Goal: Task Accomplishment & Management: Manage account settings

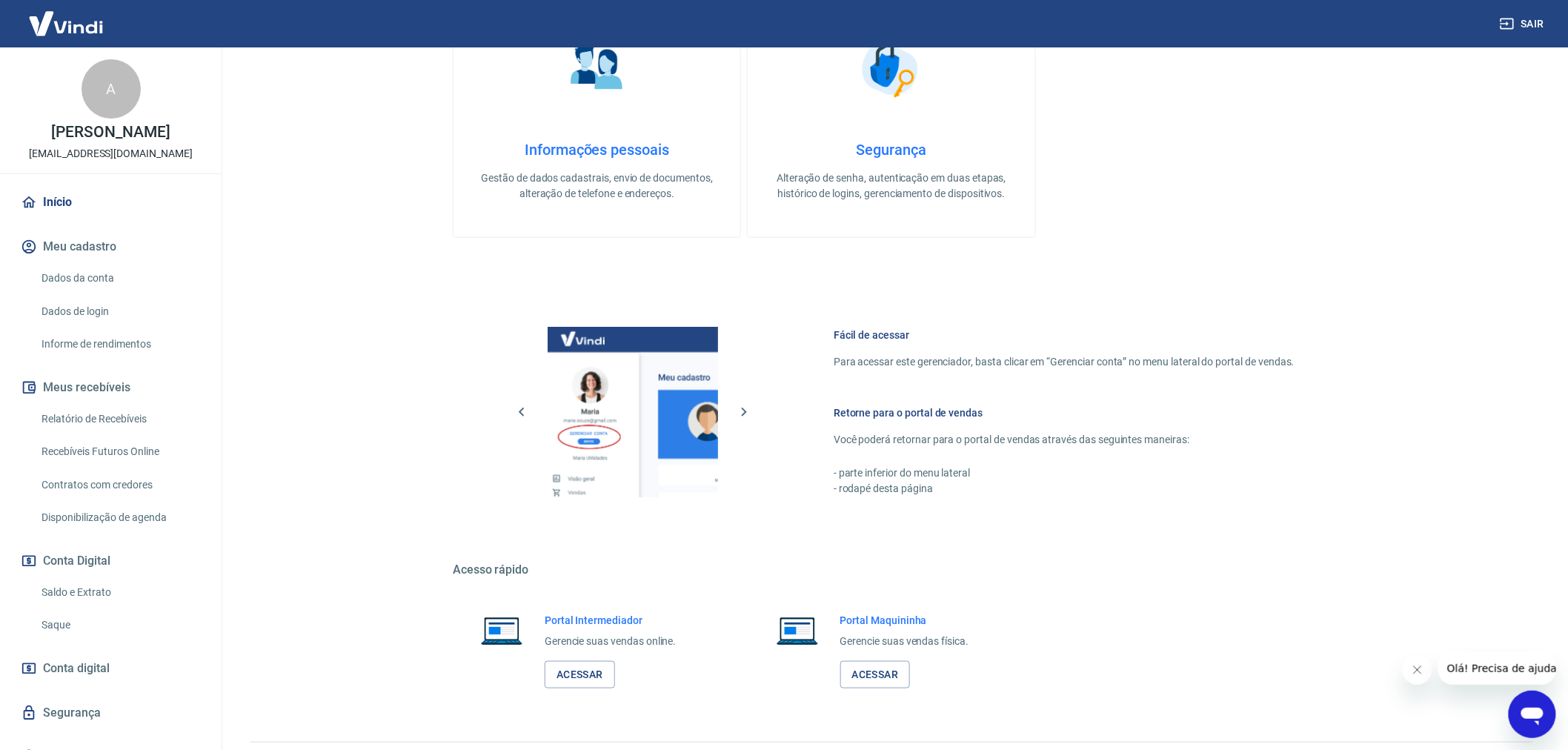
scroll to position [405, 0]
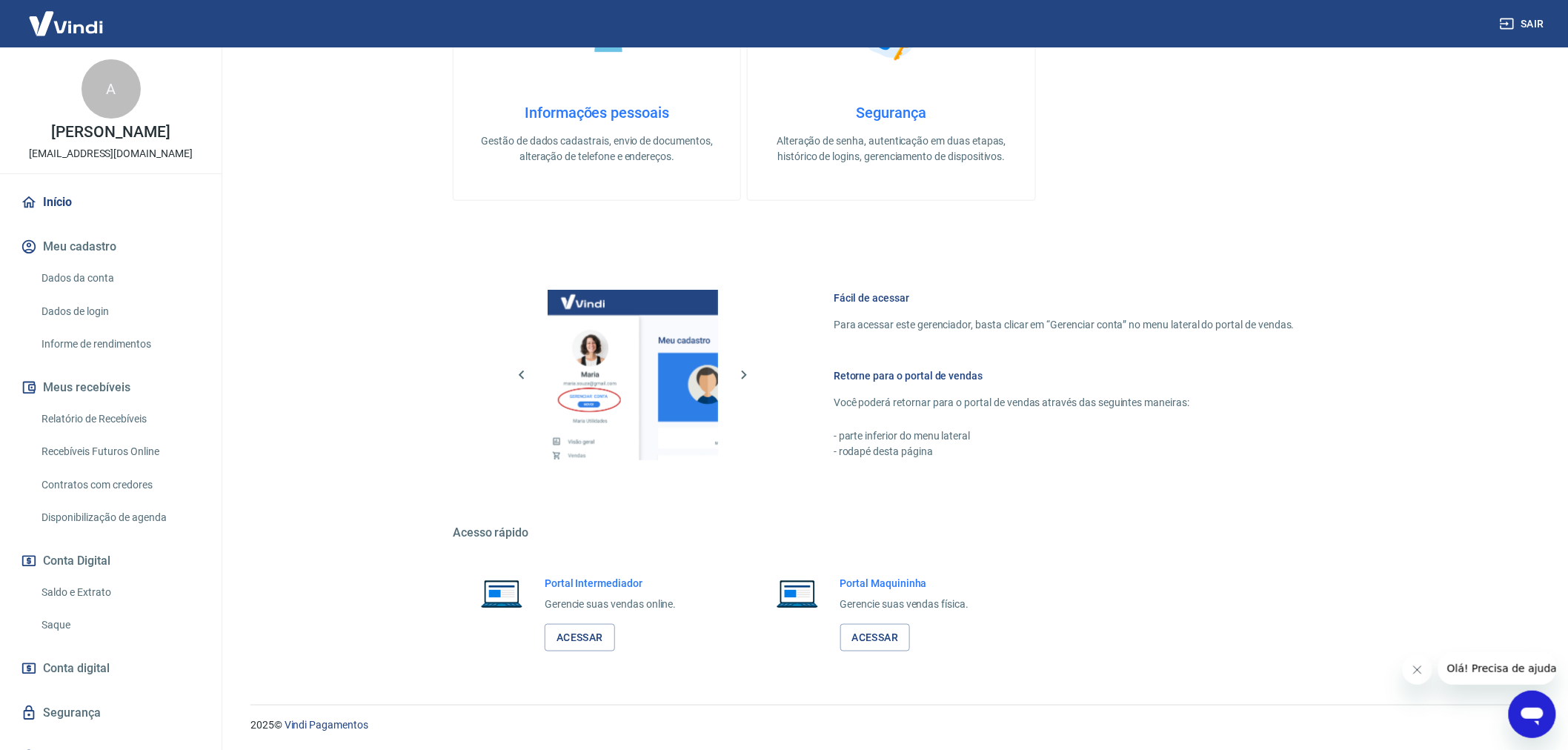
click at [88, 633] on link "Saque" at bounding box center [120, 626] width 169 height 30
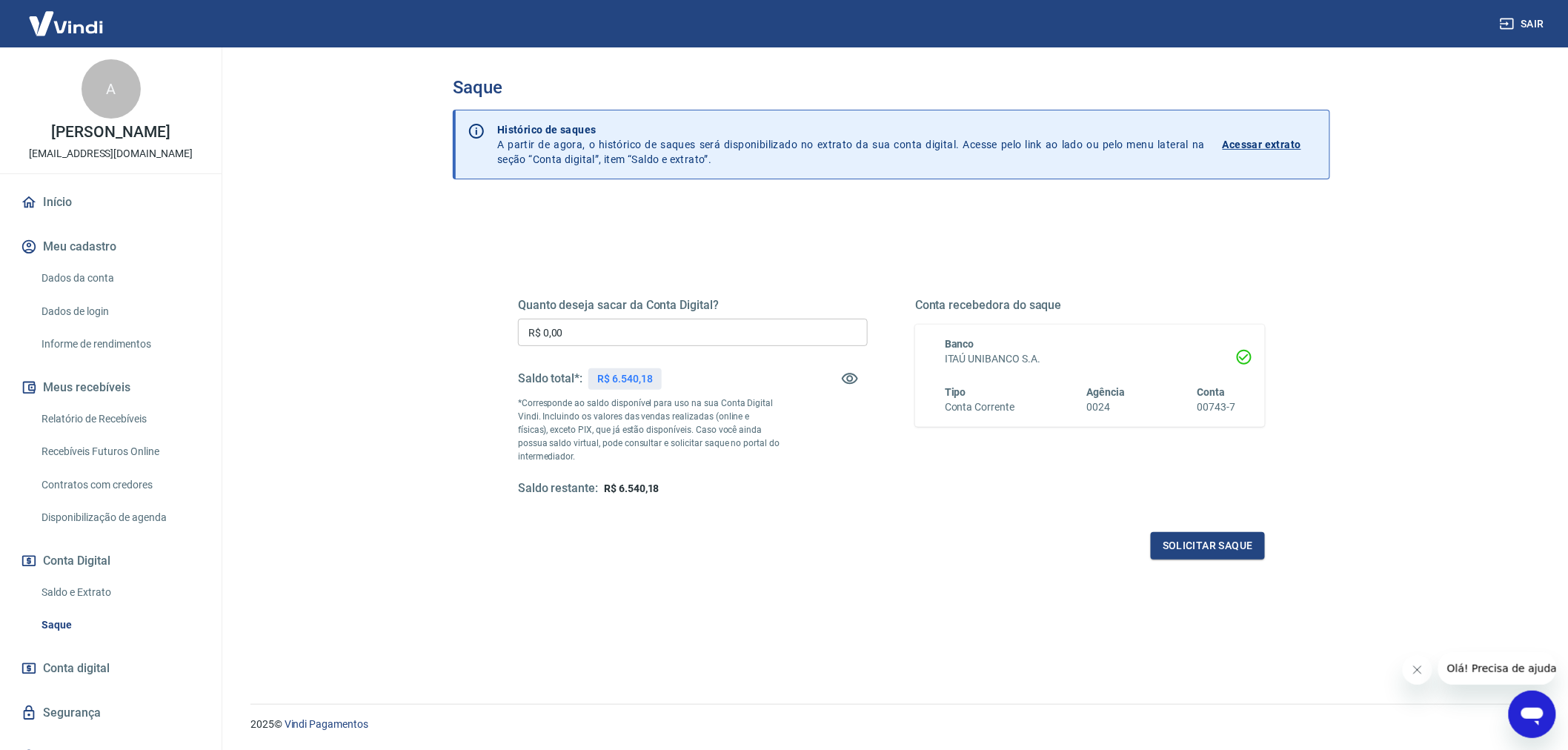
click at [626, 328] on input "R$ 0,00" at bounding box center [692, 332] width 349 height 27
type input "R$ 6.000,00"
click at [1213, 546] on button "Solicitar saque" at bounding box center [1207, 546] width 114 height 27
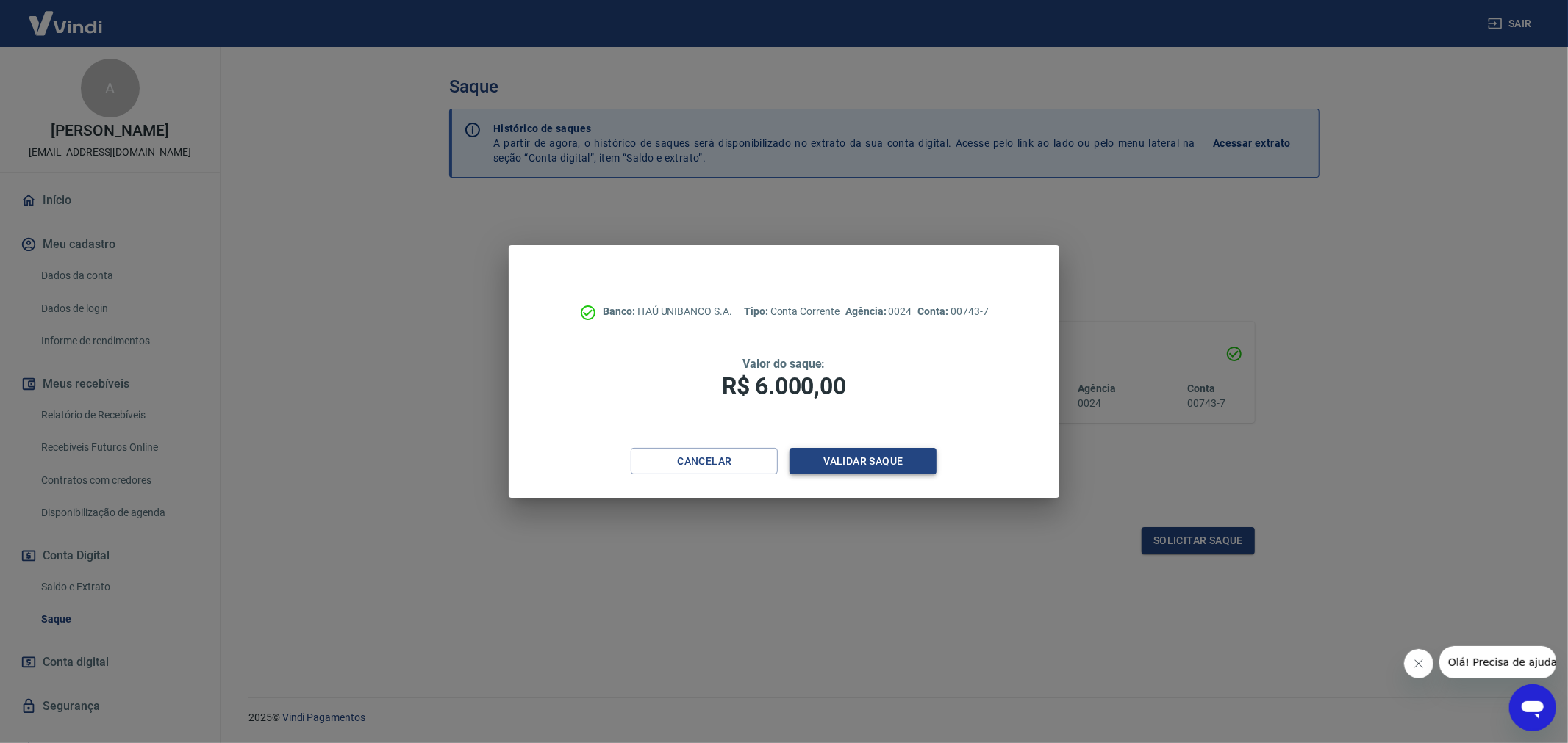
click at [842, 454] on button "Validar saque" at bounding box center [862, 461] width 147 height 27
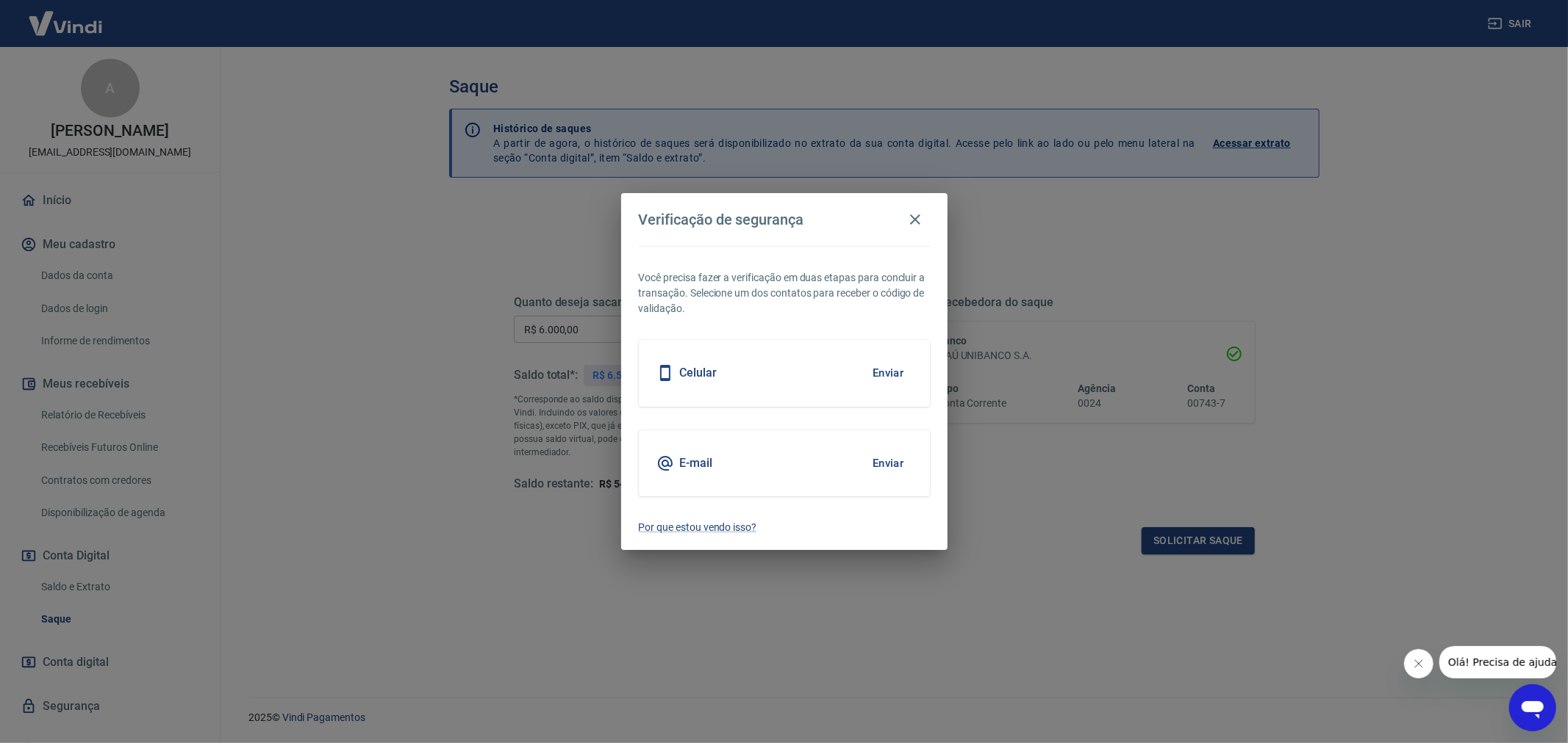
click at [878, 456] on button "Enviar" at bounding box center [888, 463] width 48 height 31
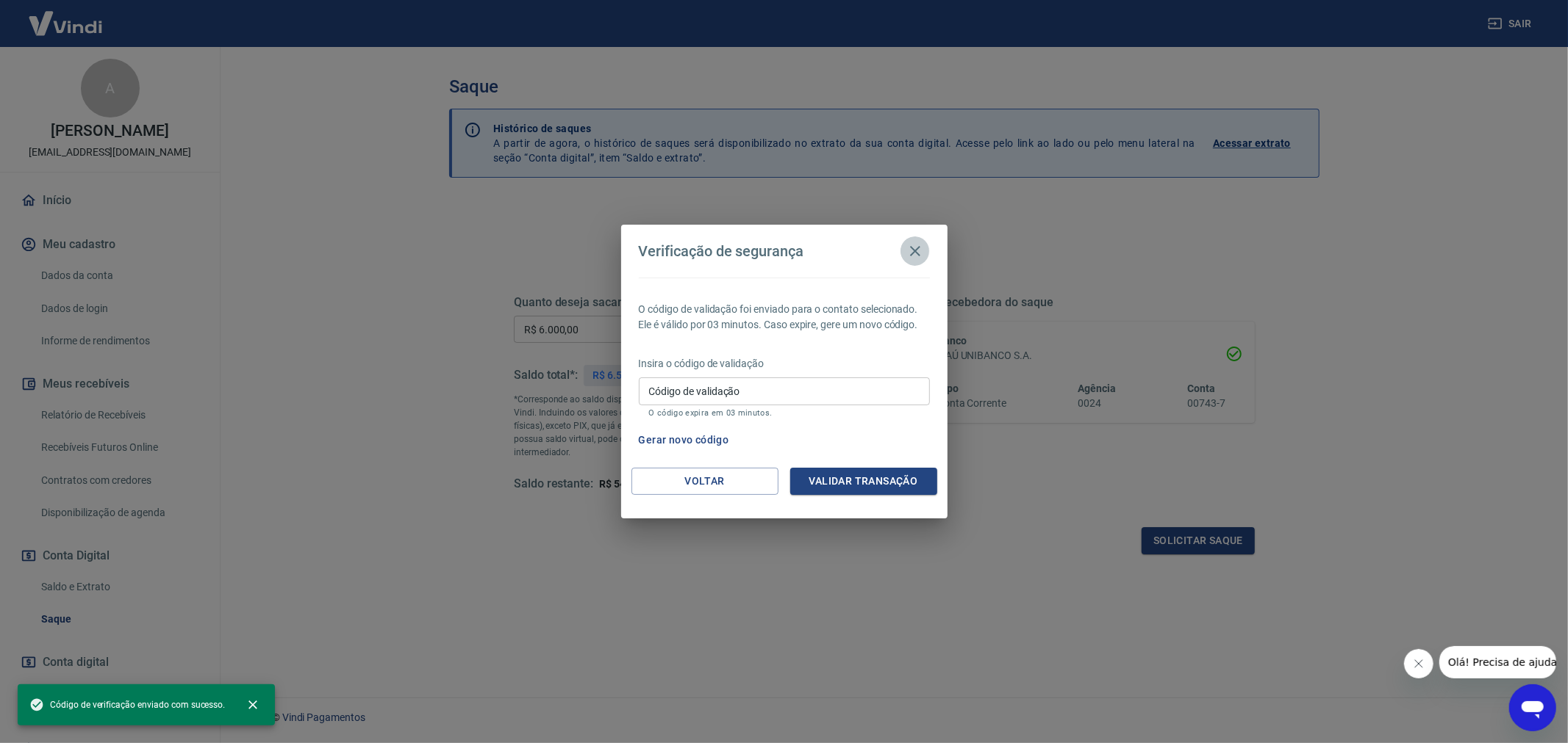
click at [908, 246] on icon "button" at bounding box center [914, 251] width 18 height 18
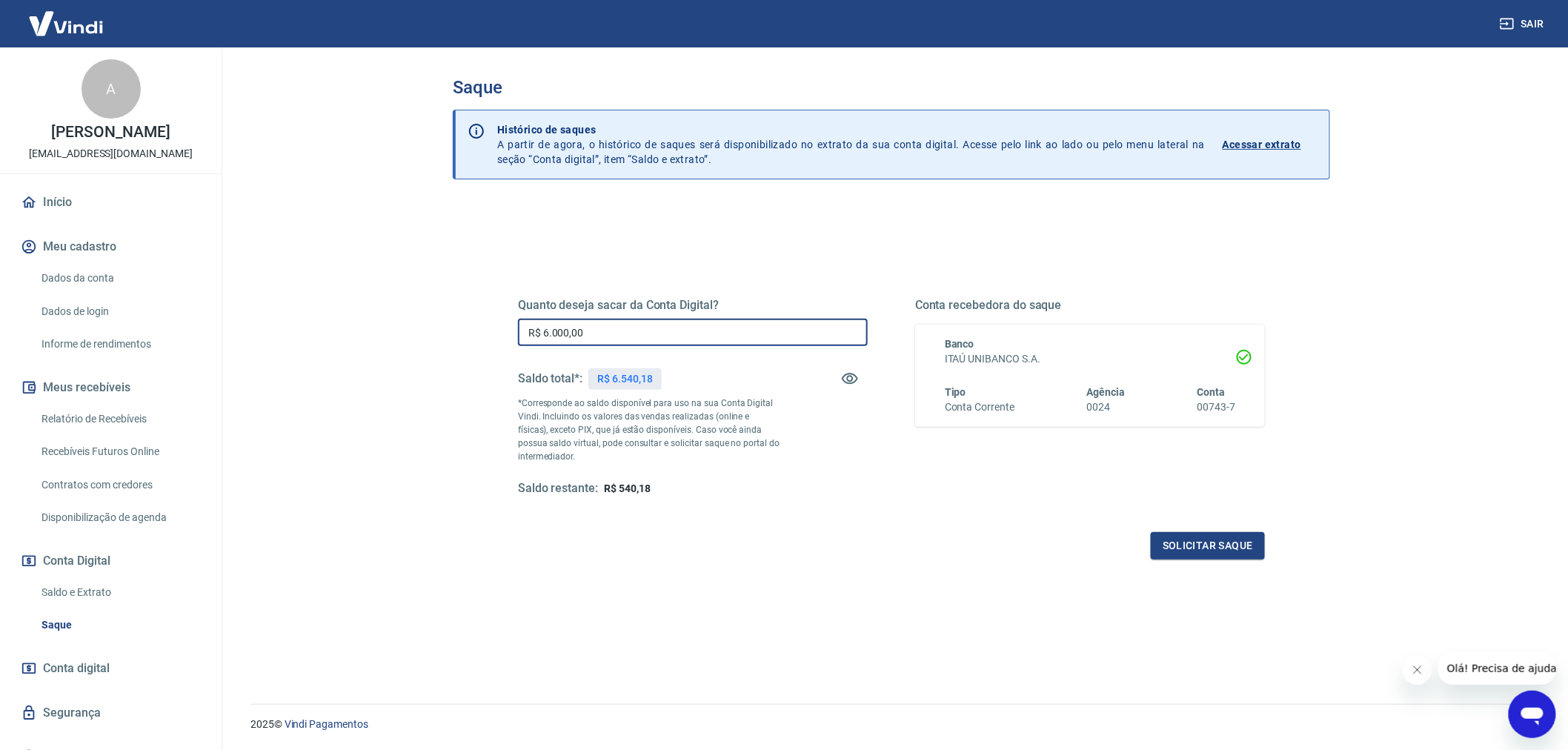
drag, startPoint x: 597, startPoint y: 336, endPoint x: 485, endPoint y: 315, distance: 114.0
click at [509, 328] on div "Quanto deseja sacar da Conta Digital? R$ 6.000,00 ​ Saldo total*: R$ 6.540,18 *…" at bounding box center [891, 405] width 783 height 345
drag, startPoint x: 553, startPoint y: 334, endPoint x: 669, endPoint y: 331, distance: 116.0
click at [586, 331] on input "R$ 5.000,00" at bounding box center [692, 332] width 349 height 27
type input "R$ 5.500,00"
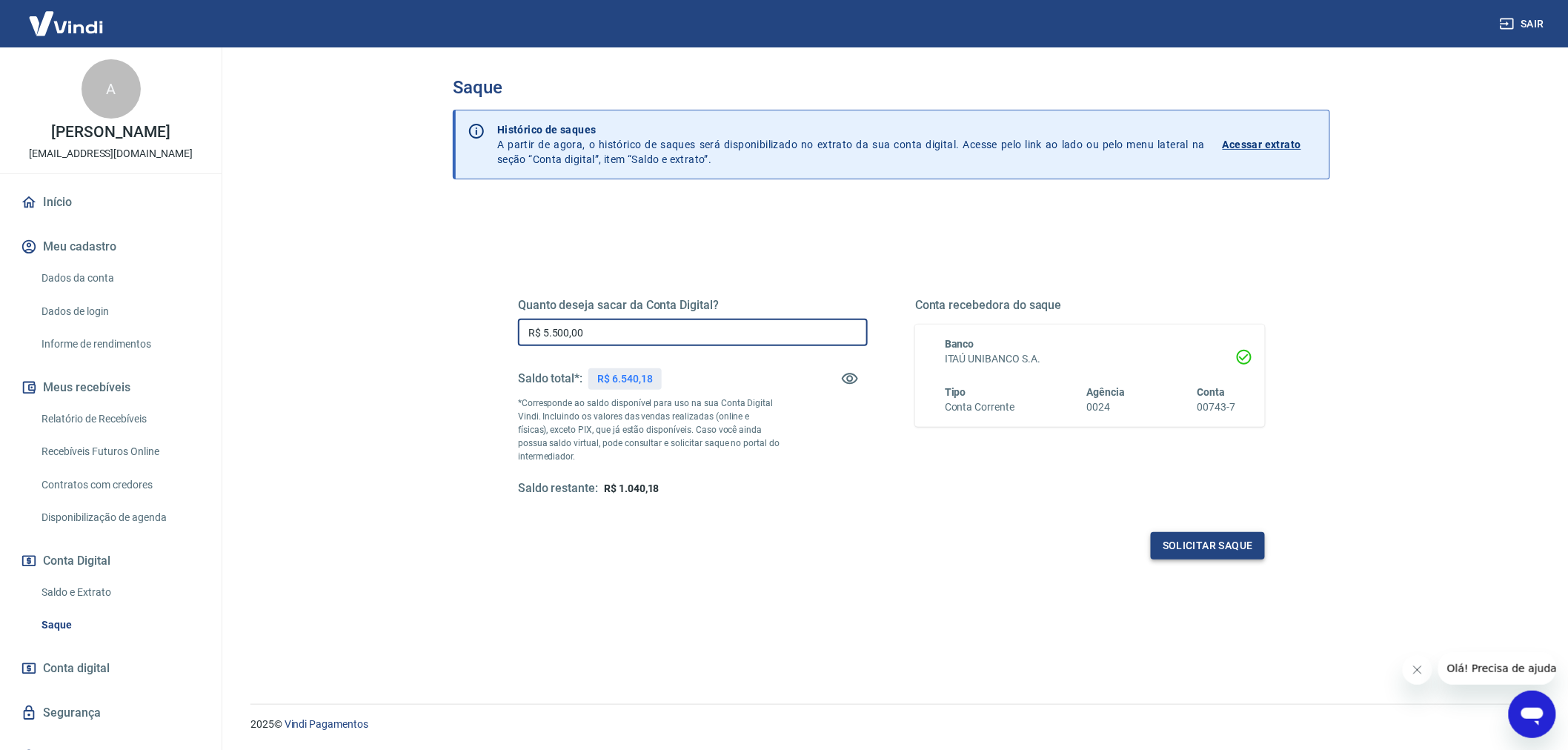
click at [1204, 557] on button "Solicitar saque" at bounding box center [1207, 546] width 114 height 27
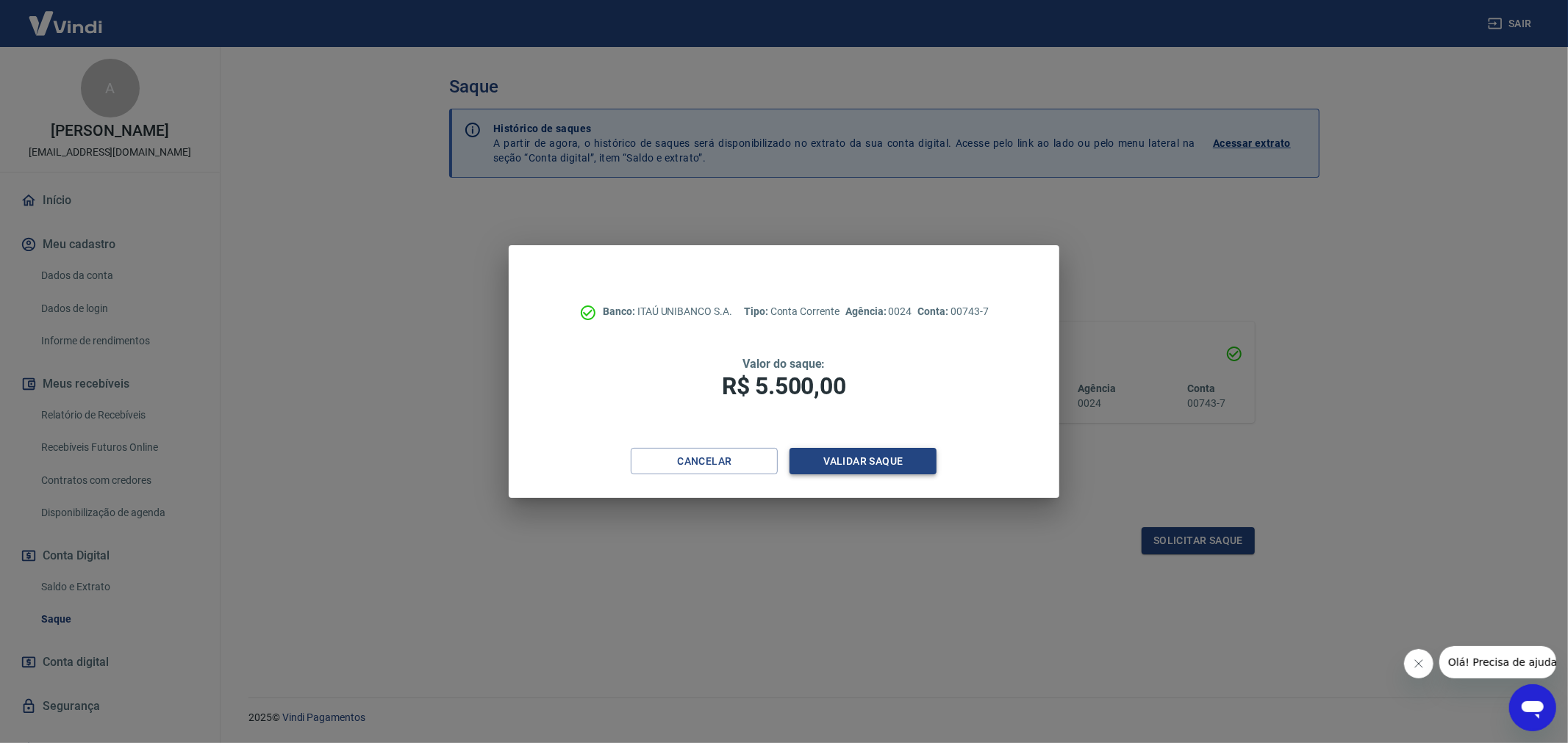
click at [868, 470] on button "Validar saque" at bounding box center [862, 461] width 147 height 27
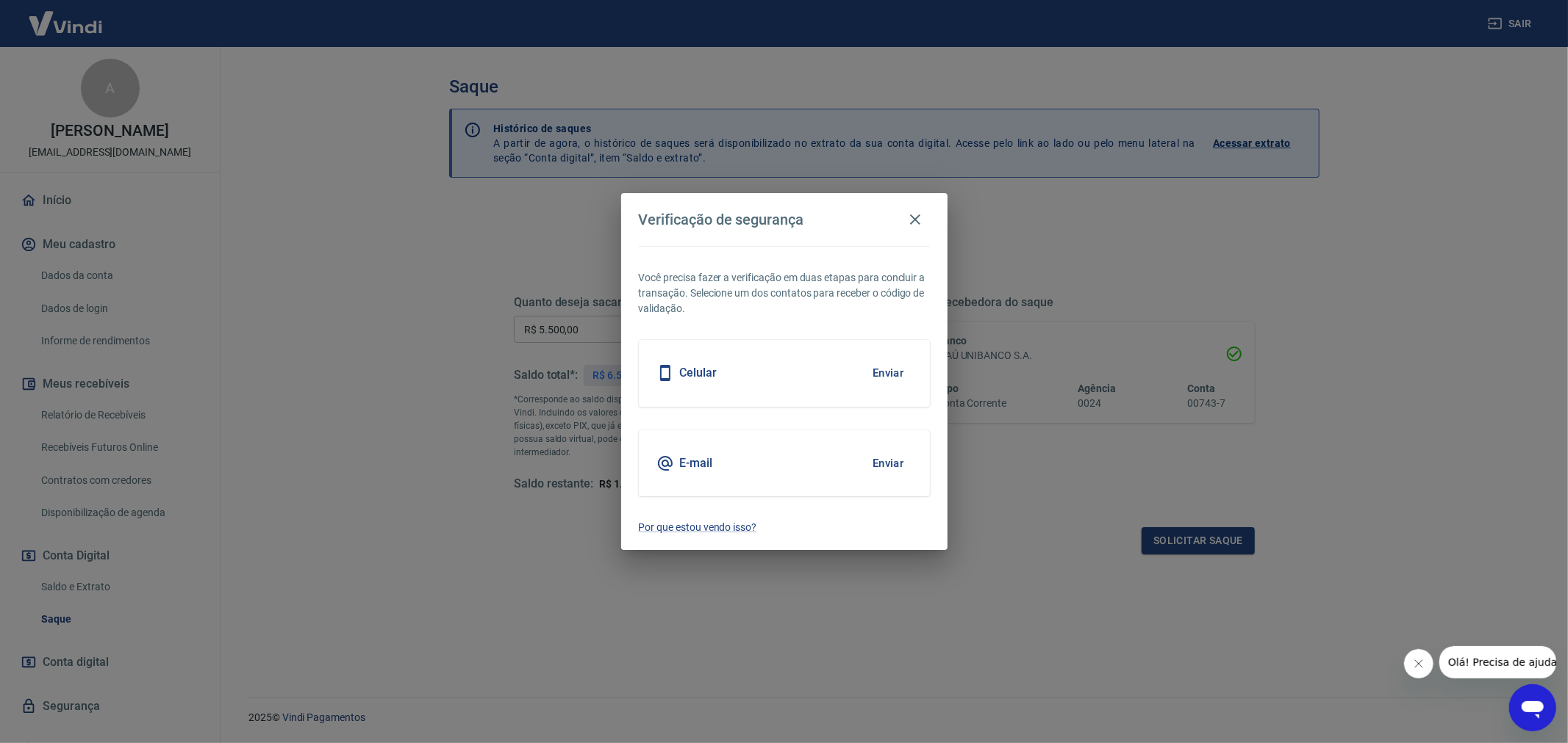
click at [907, 457] on button "Enviar" at bounding box center [888, 463] width 48 height 31
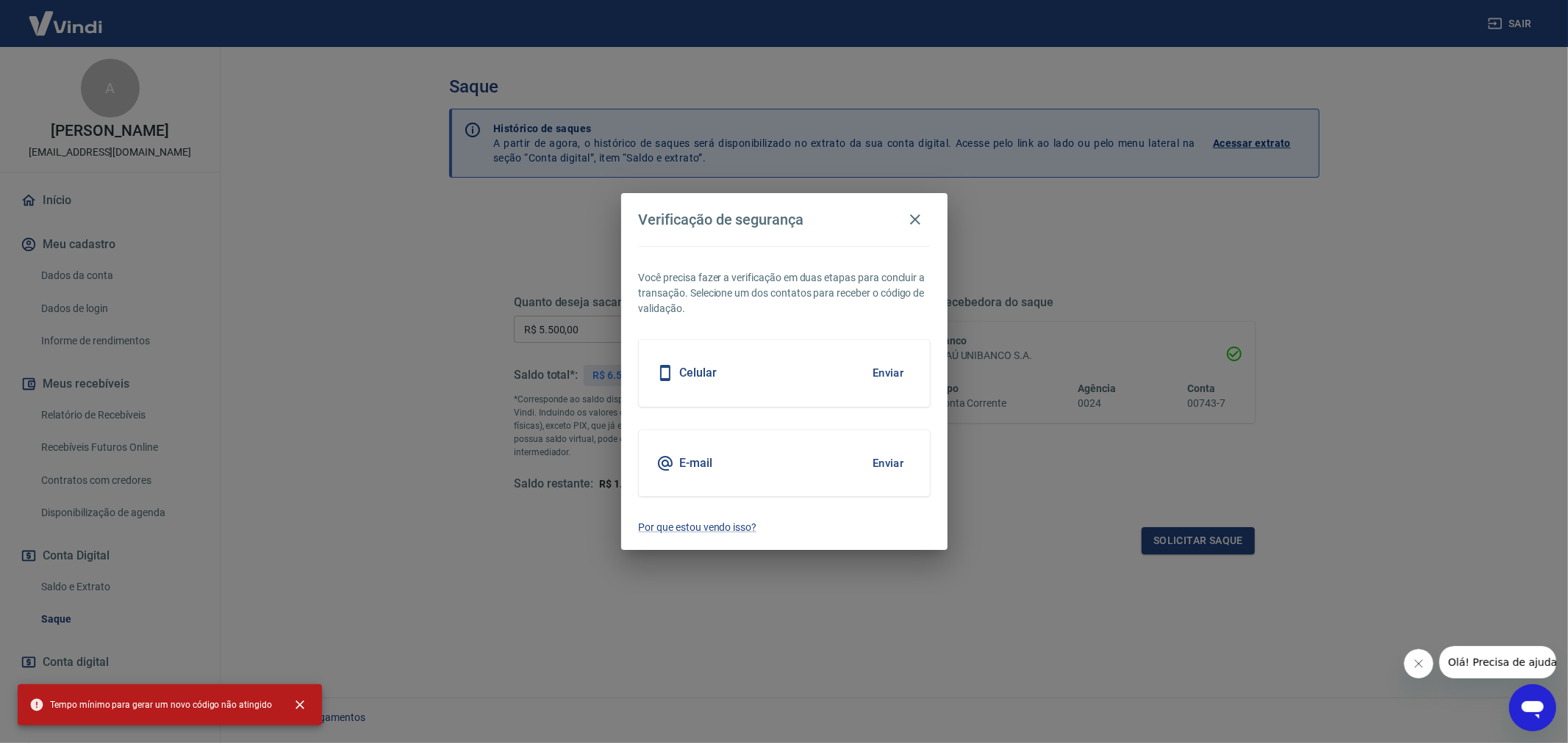
click at [904, 459] on button "Enviar" at bounding box center [888, 463] width 48 height 31
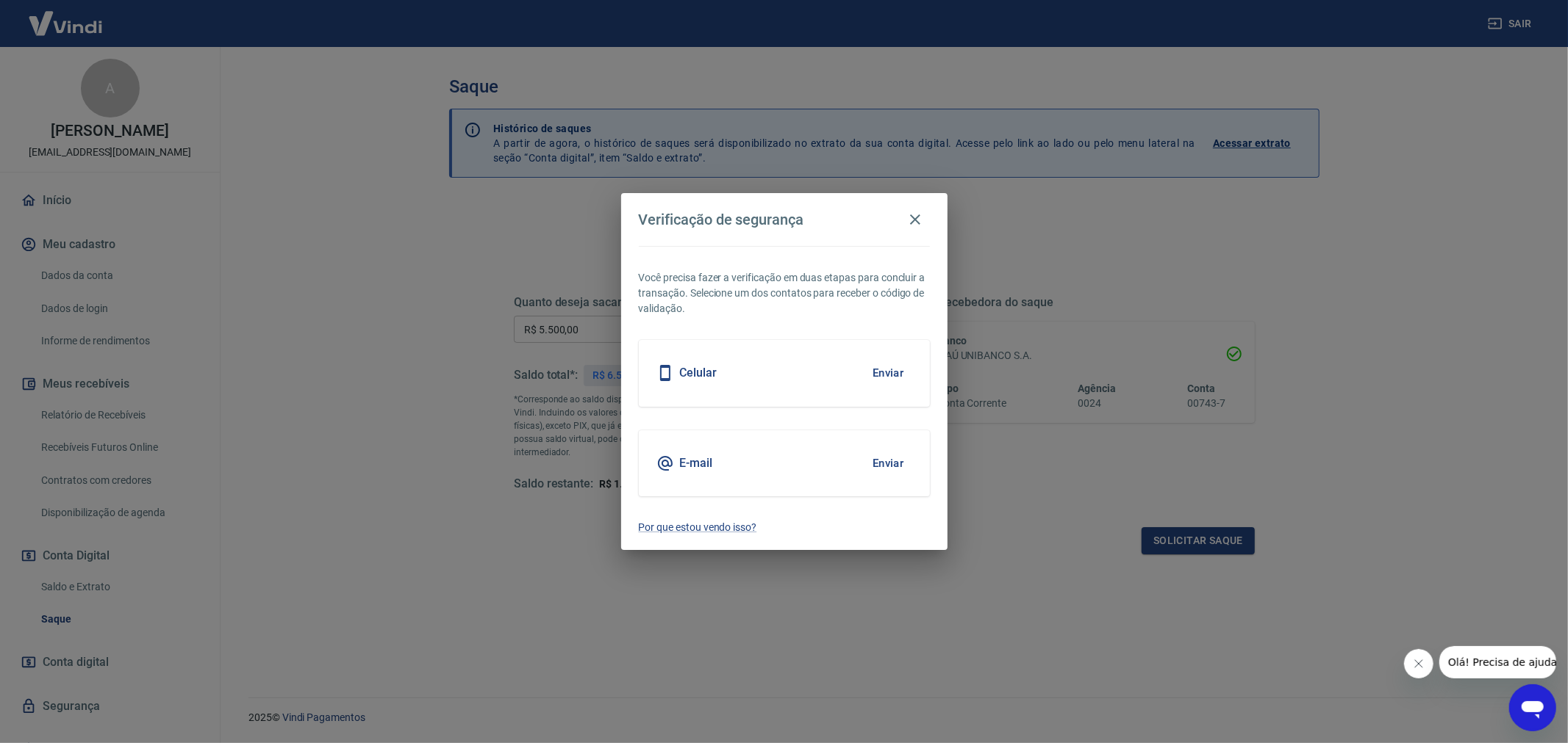
click at [714, 457] on div "E-mail Enviar" at bounding box center [784, 463] width 291 height 66
click at [694, 468] on h5 "E-mail" at bounding box center [696, 464] width 33 height 15
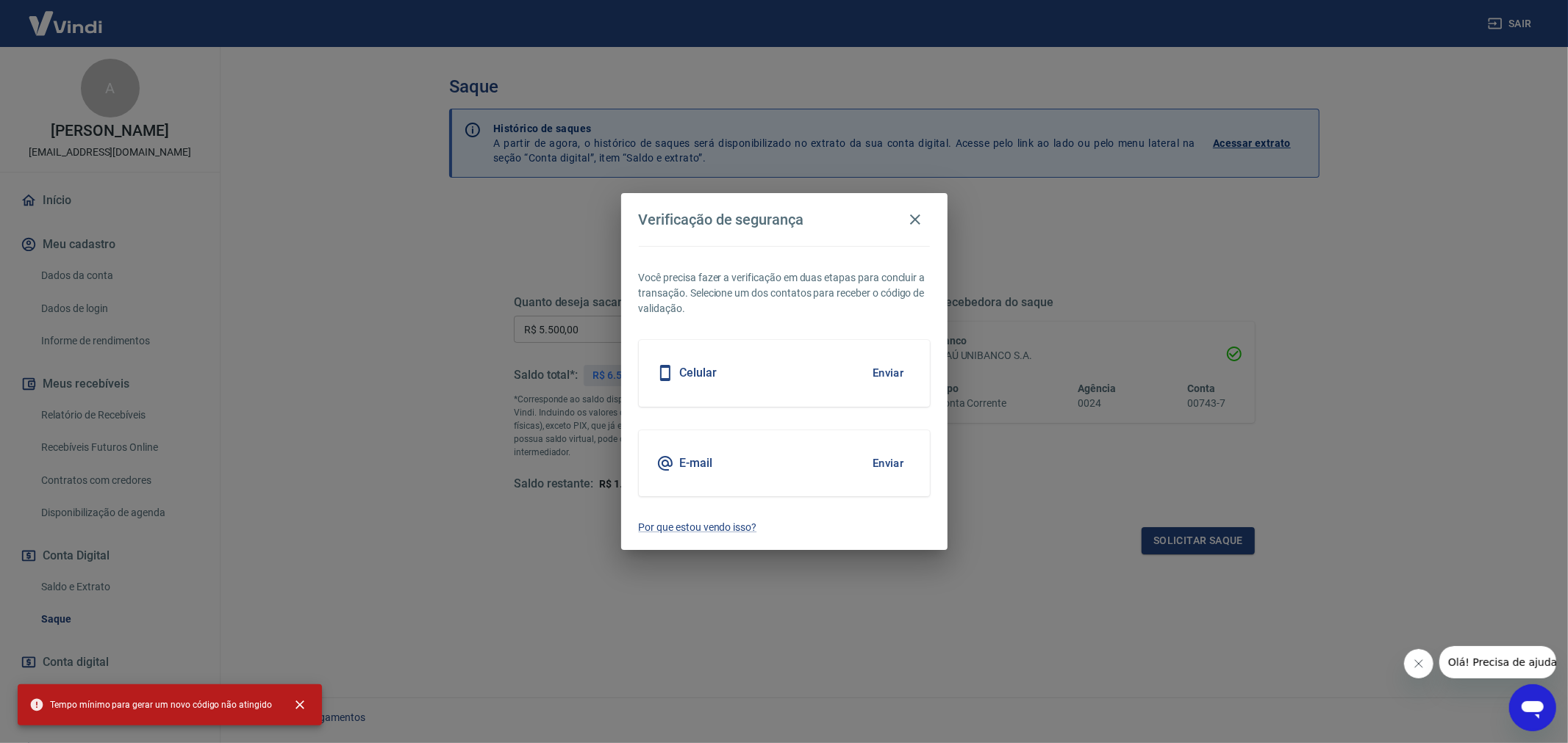
click at [685, 460] on h5 "E-mail" at bounding box center [696, 464] width 33 height 15
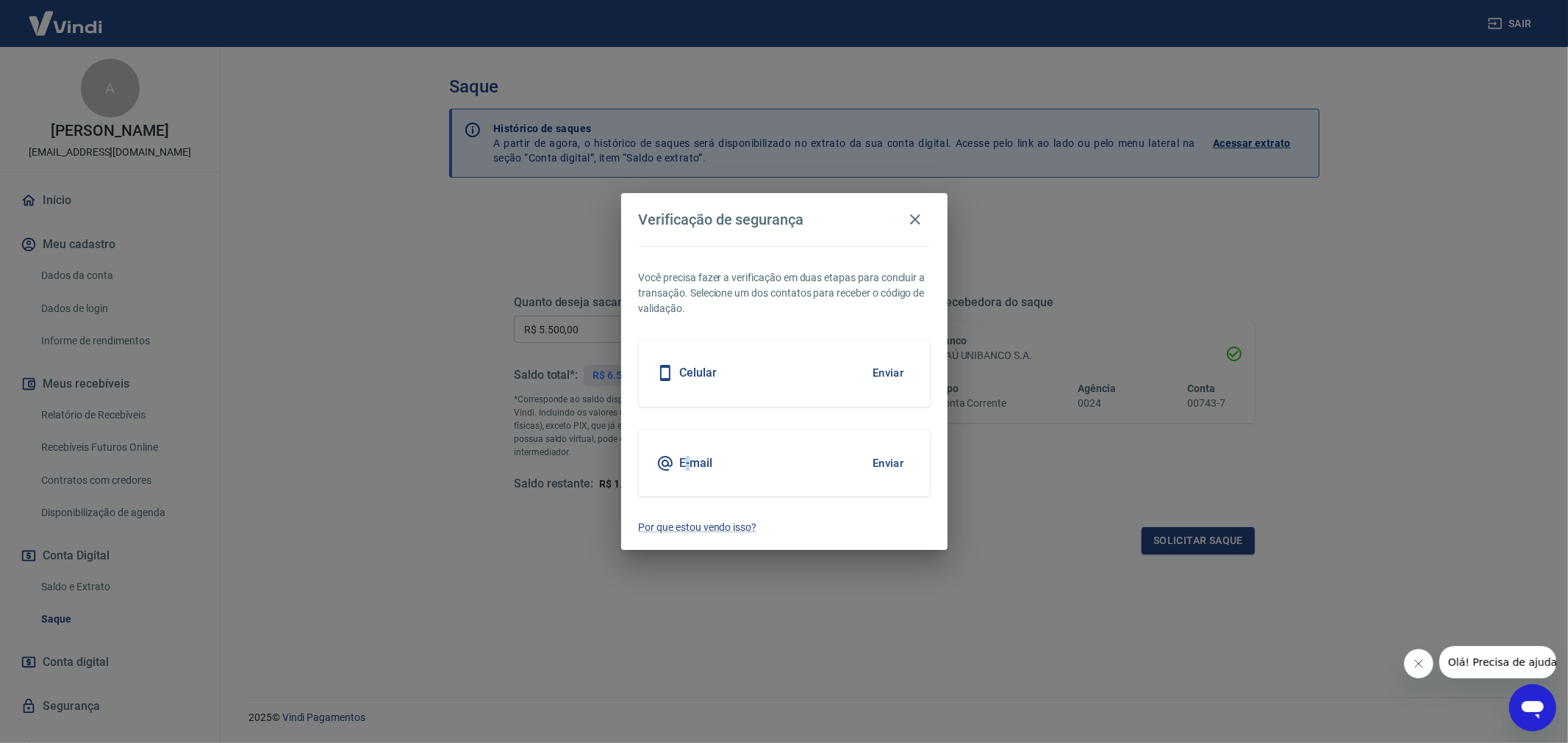
click at [685, 460] on h5 "E-mail" at bounding box center [696, 464] width 33 height 15
click at [688, 459] on h5 "E-mail" at bounding box center [696, 464] width 33 height 15
click at [896, 463] on button "Enviar" at bounding box center [888, 463] width 48 height 31
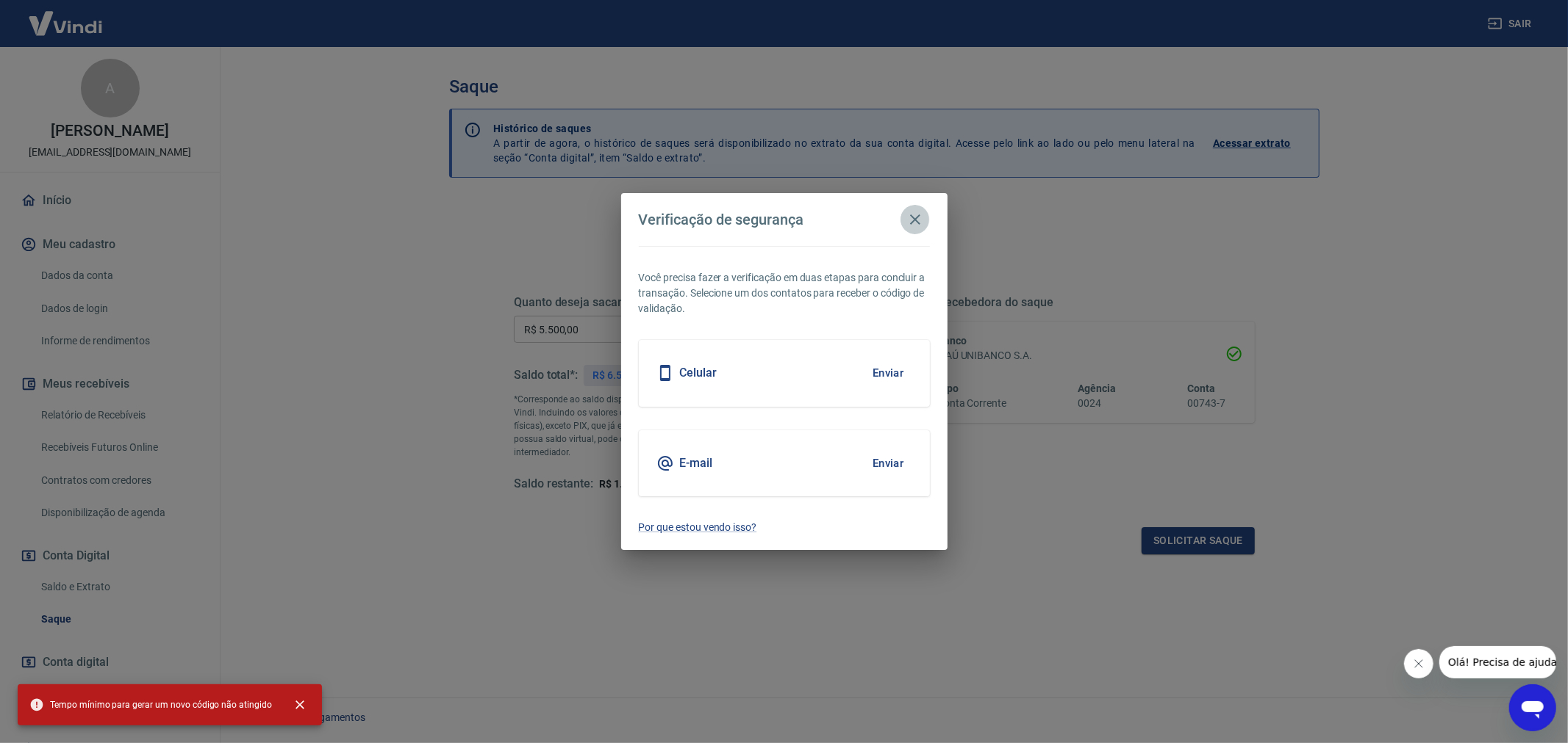
click at [913, 222] on icon "button" at bounding box center [914, 219] width 18 height 18
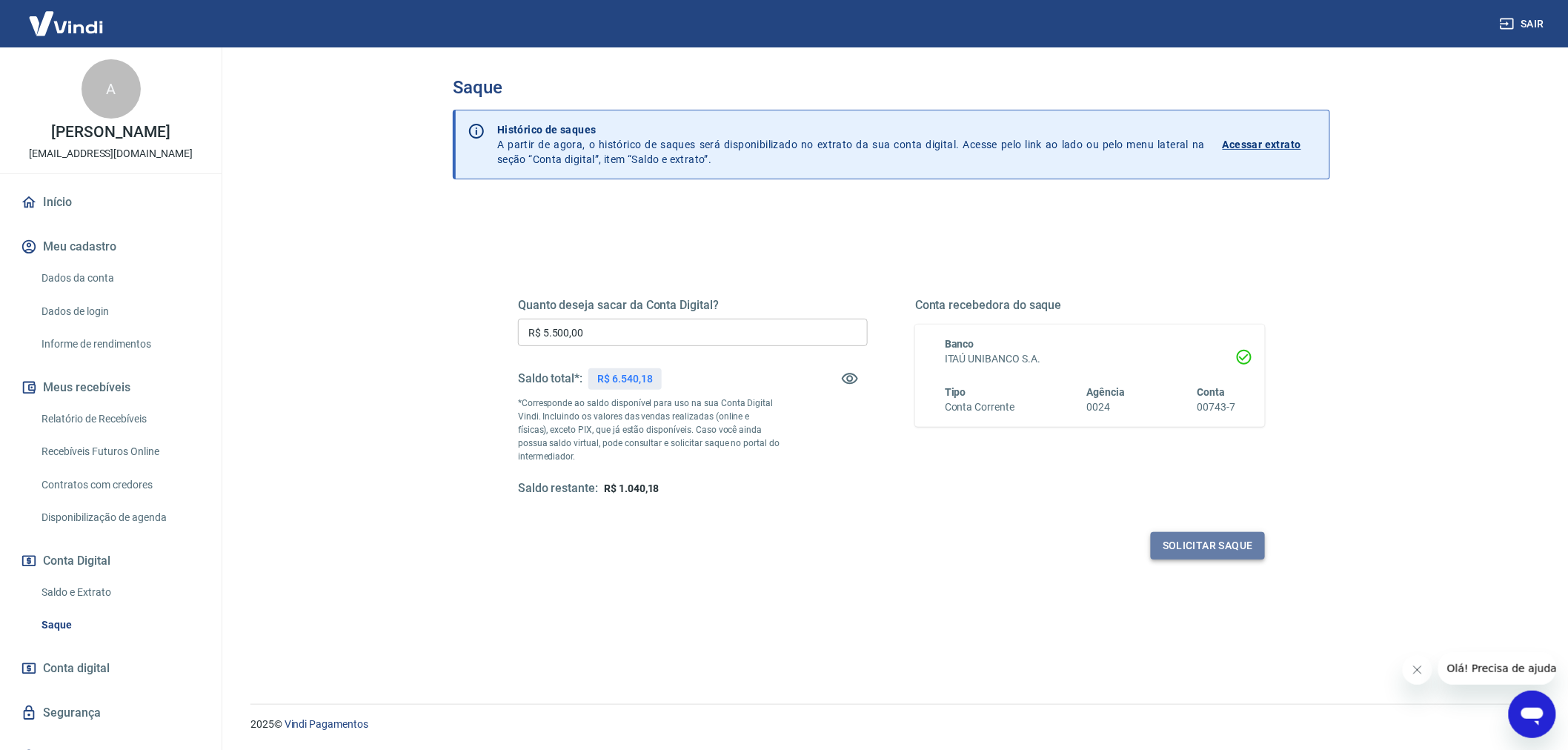
click at [1211, 546] on button "Solicitar saque" at bounding box center [1207, 546] width 114 height 27
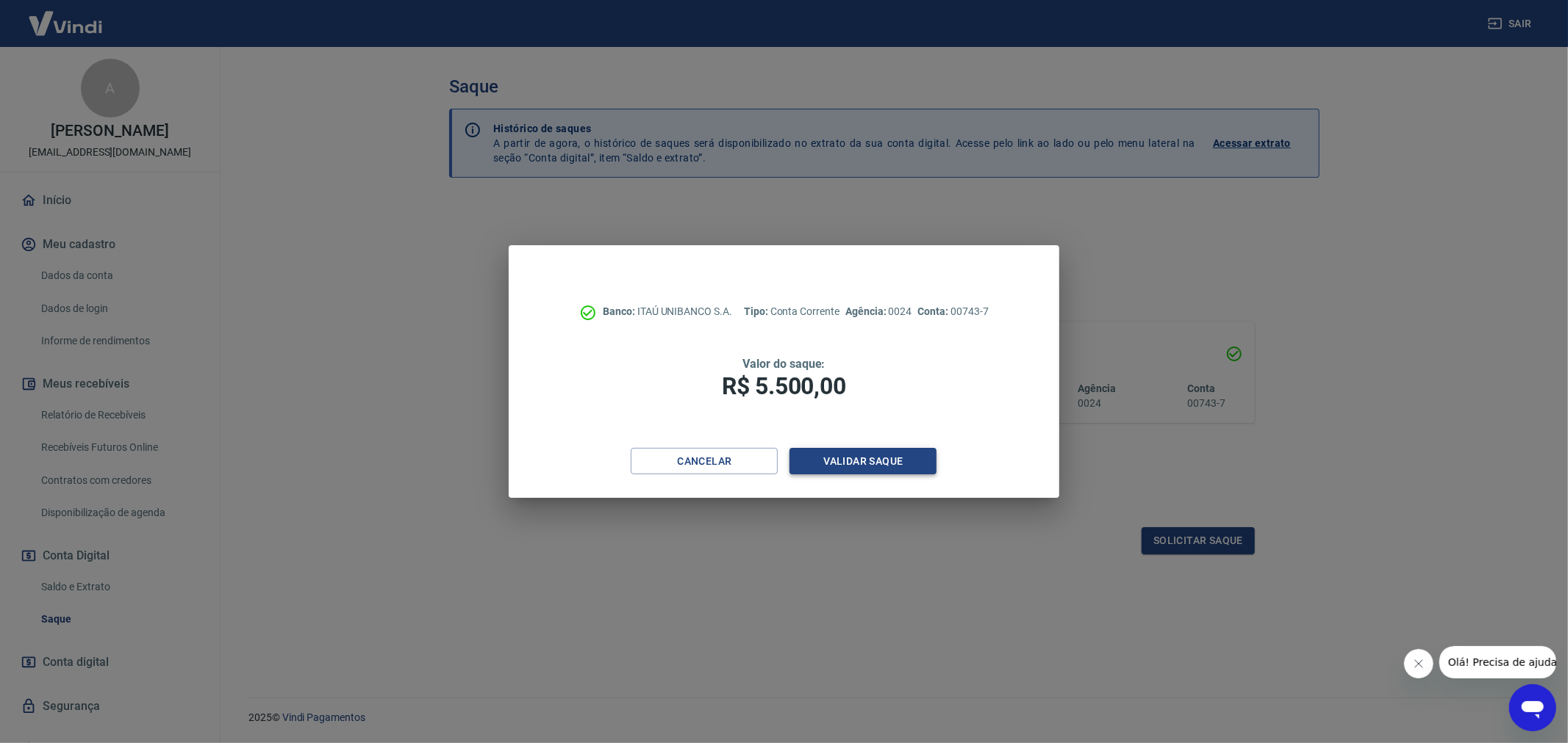
click at [894, 459] on button "Validar saque" at bounding box center [862, 461] width 147 height 27
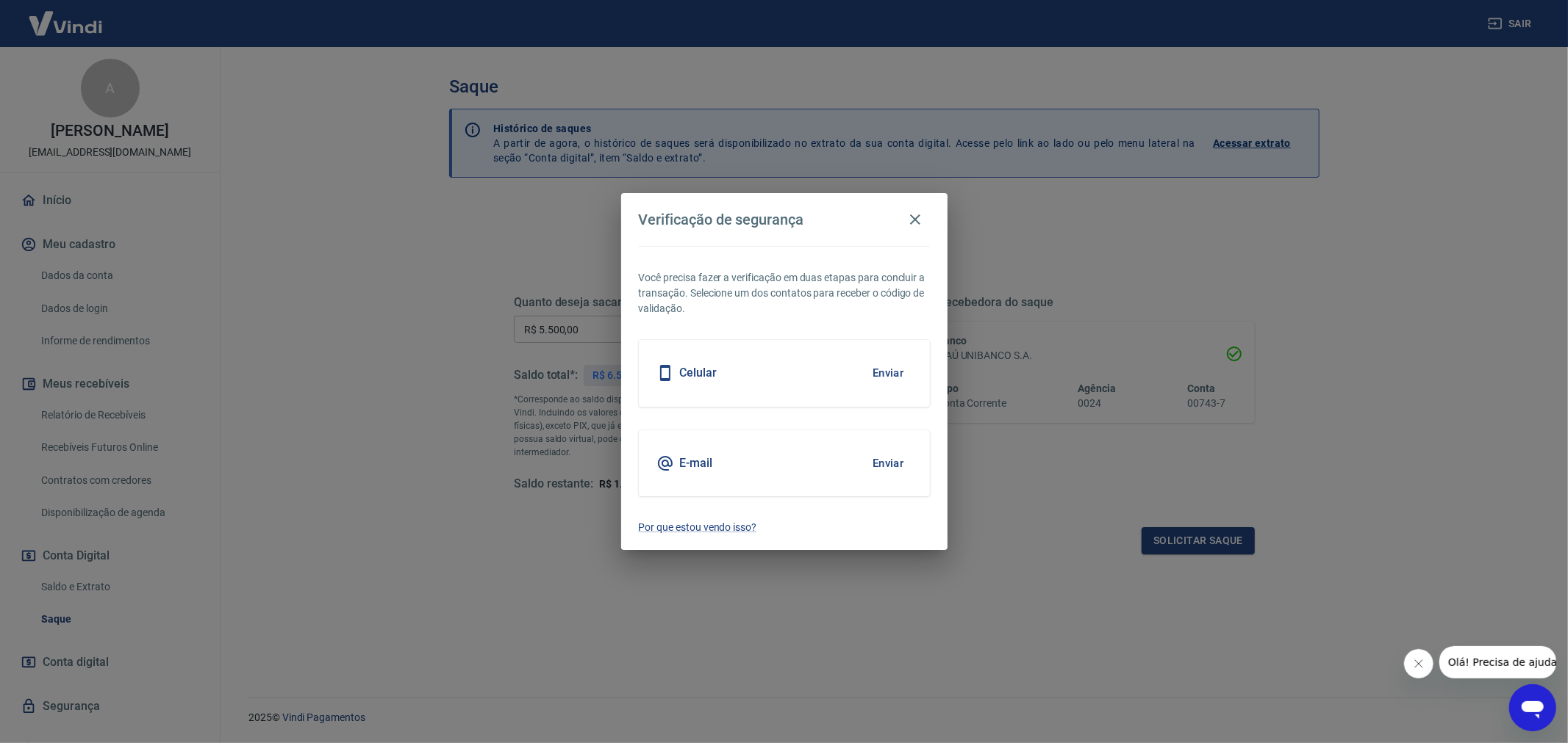
click at [892, 466] on button "Enviar" at bounding box center [888, 463] width 48 height 31
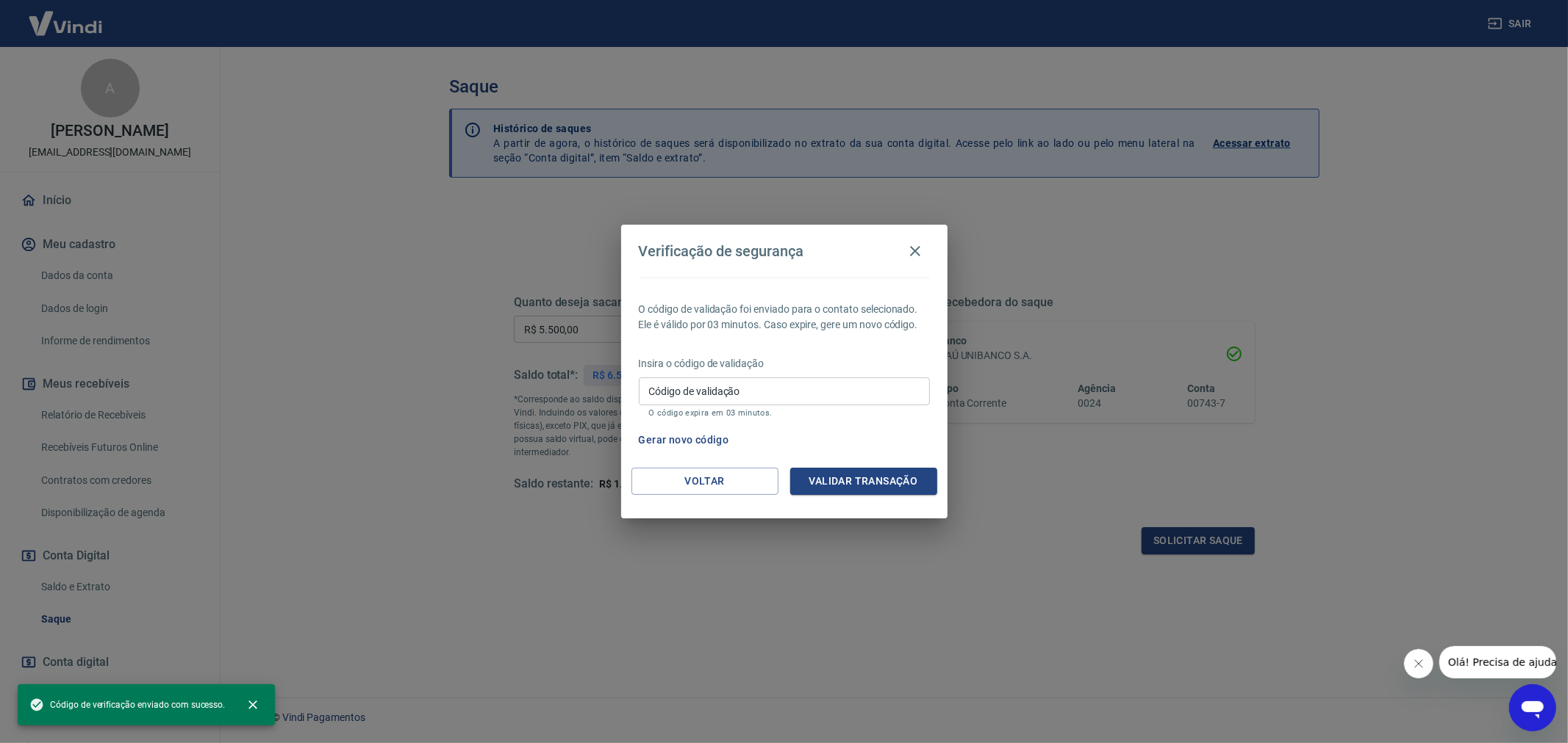
click at [816, 392] on input "Código de validação" at bounding box center [784, 391] width 291 height 27
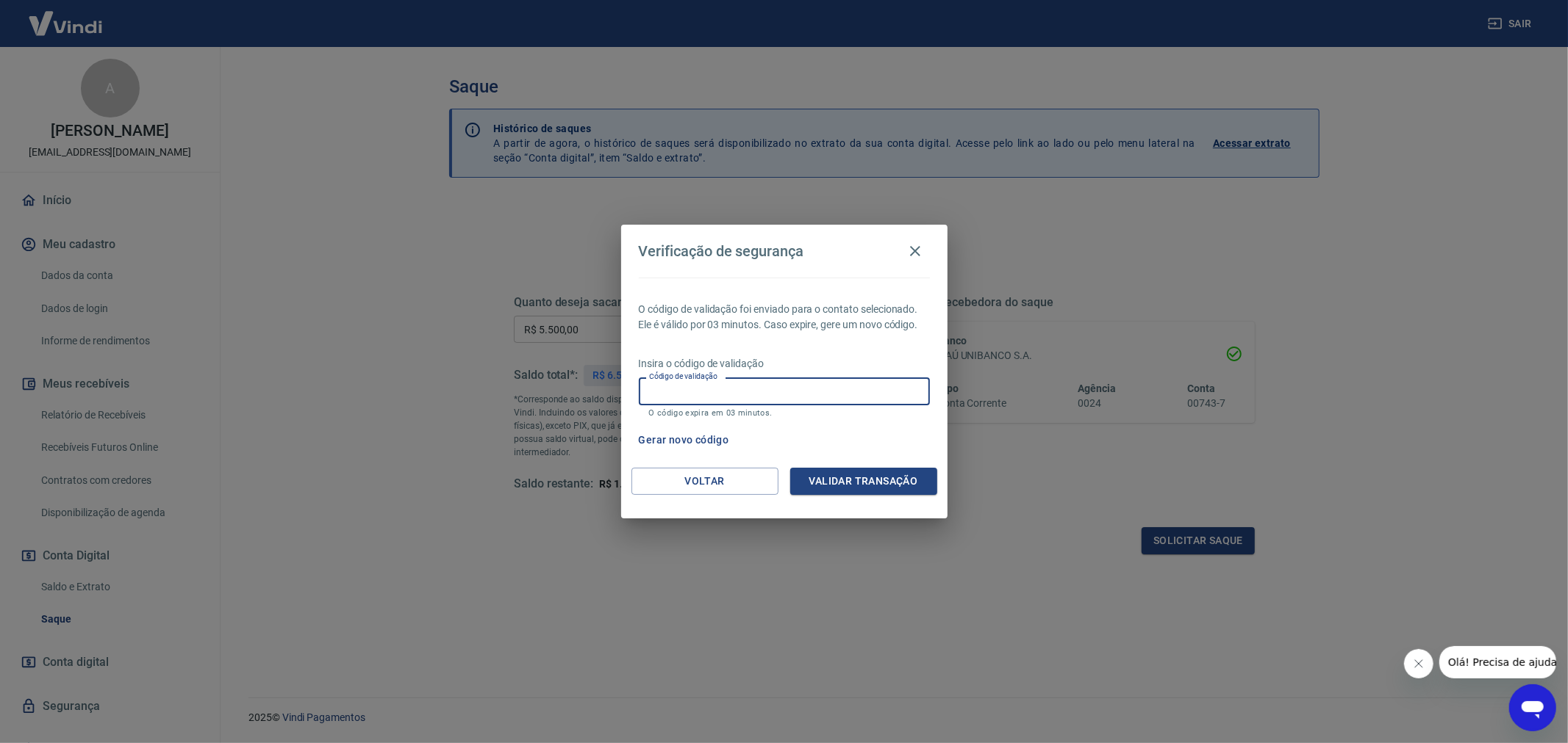
paste input "826540"
type input "826540"
click at [856, 456] on div "O código de validação foi enviado para o contato selecionado. Ele é válido por …" at bounding box center [784, 372] width 326 height 190
click at [866, 492] on button "Validar transação" at bounding box center [863, 481] width 147 height 27
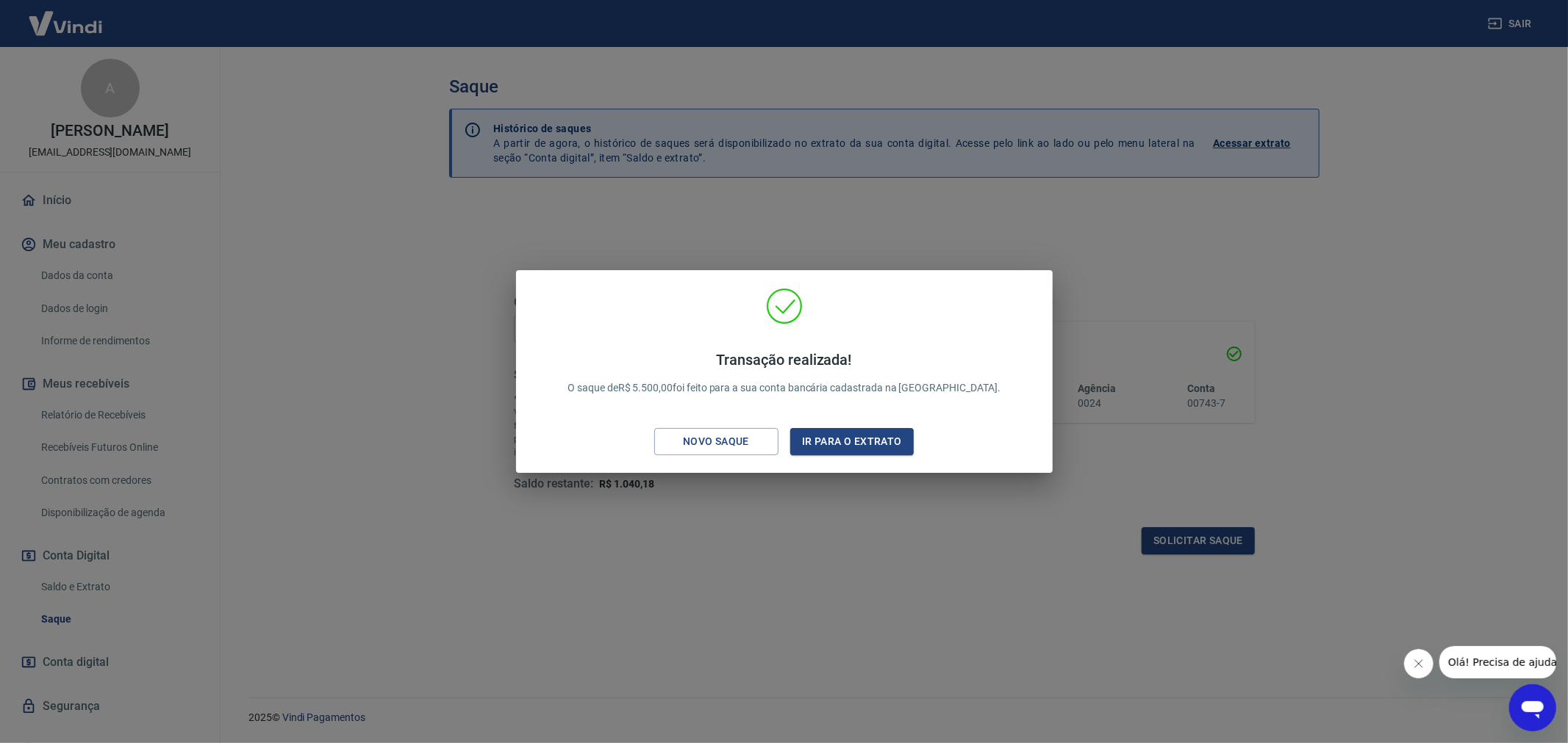
click at [802, 512] on div "Transação realizada! O saque de R$ 5.500,00 foi feito para a sua conta bancária…" at bounding box center [784, 372] width 1568 height 743
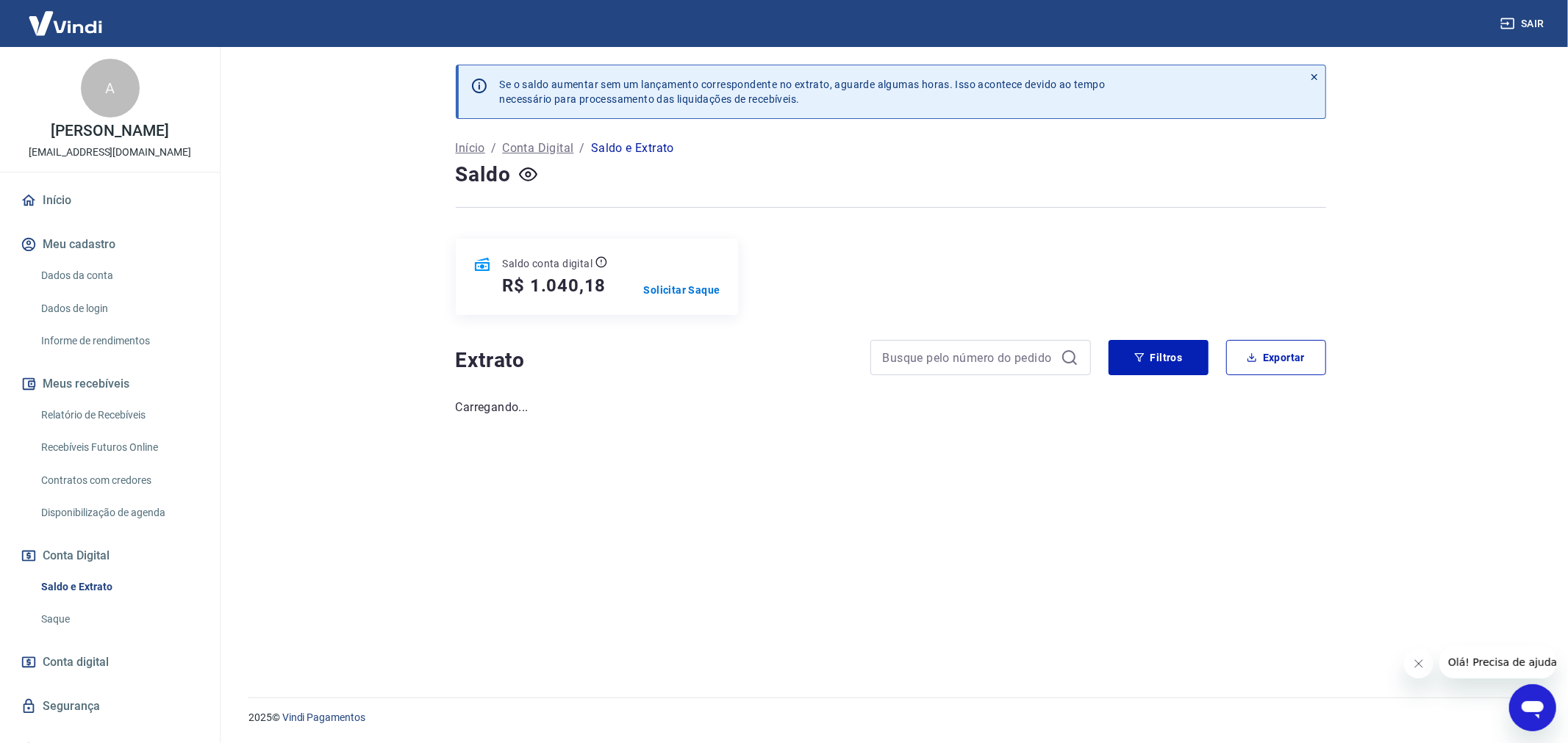
click at [67, 602] on link "Saldo e Extrato" at bounding box center [119, 587] width 167 height 30
click at [56, 623] on link "Saque" at bounding box center [119, 620] width 167 height 30
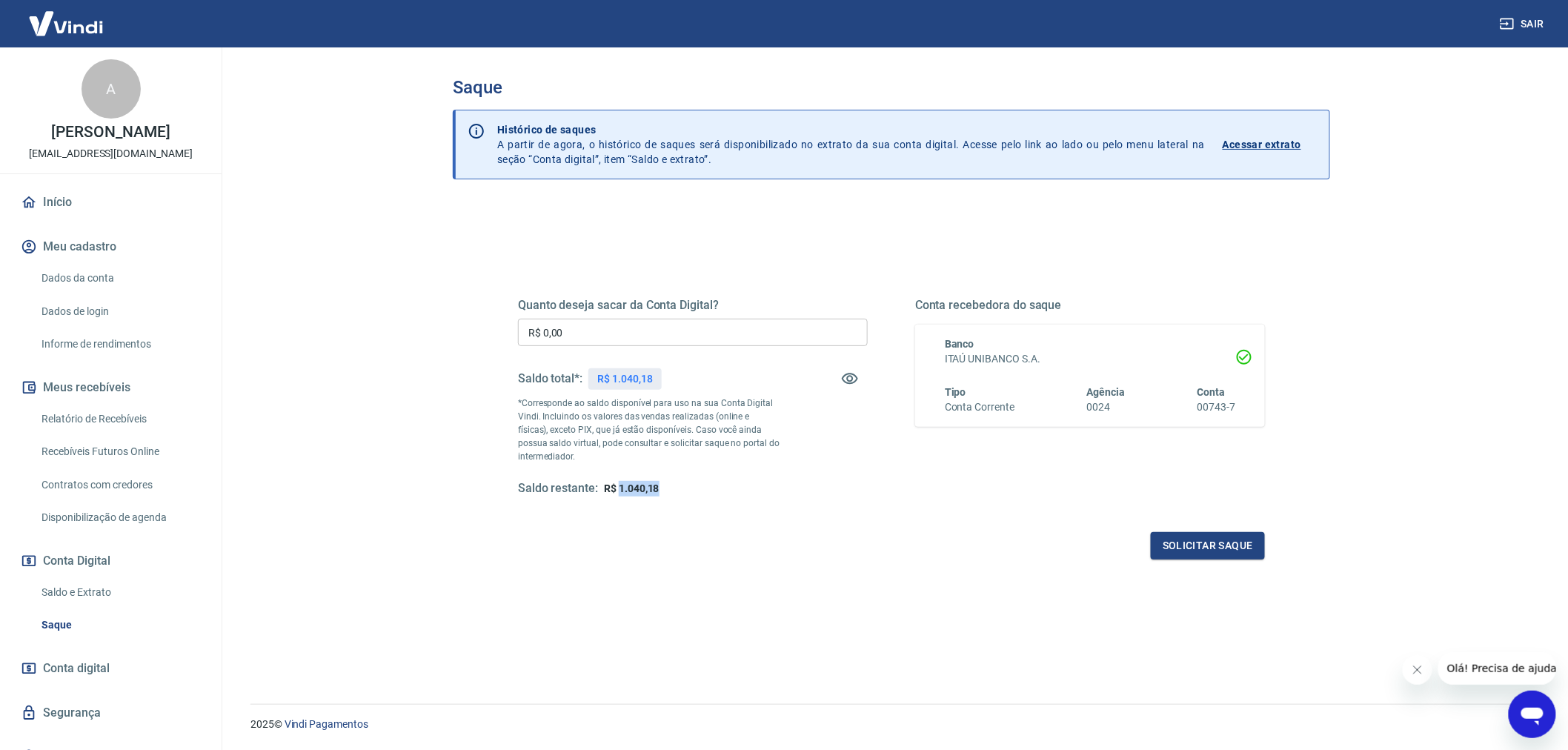
drag, startPoint x: 618, startPoint y: 492, endPoint x: 674, endPoint y: 482, distance: 56.9
click at [672, 483] on div "Saldo restante: R$ 1.040,18" at bounding box center [692, 489] width 349 height 16
copy span "1.040,18"
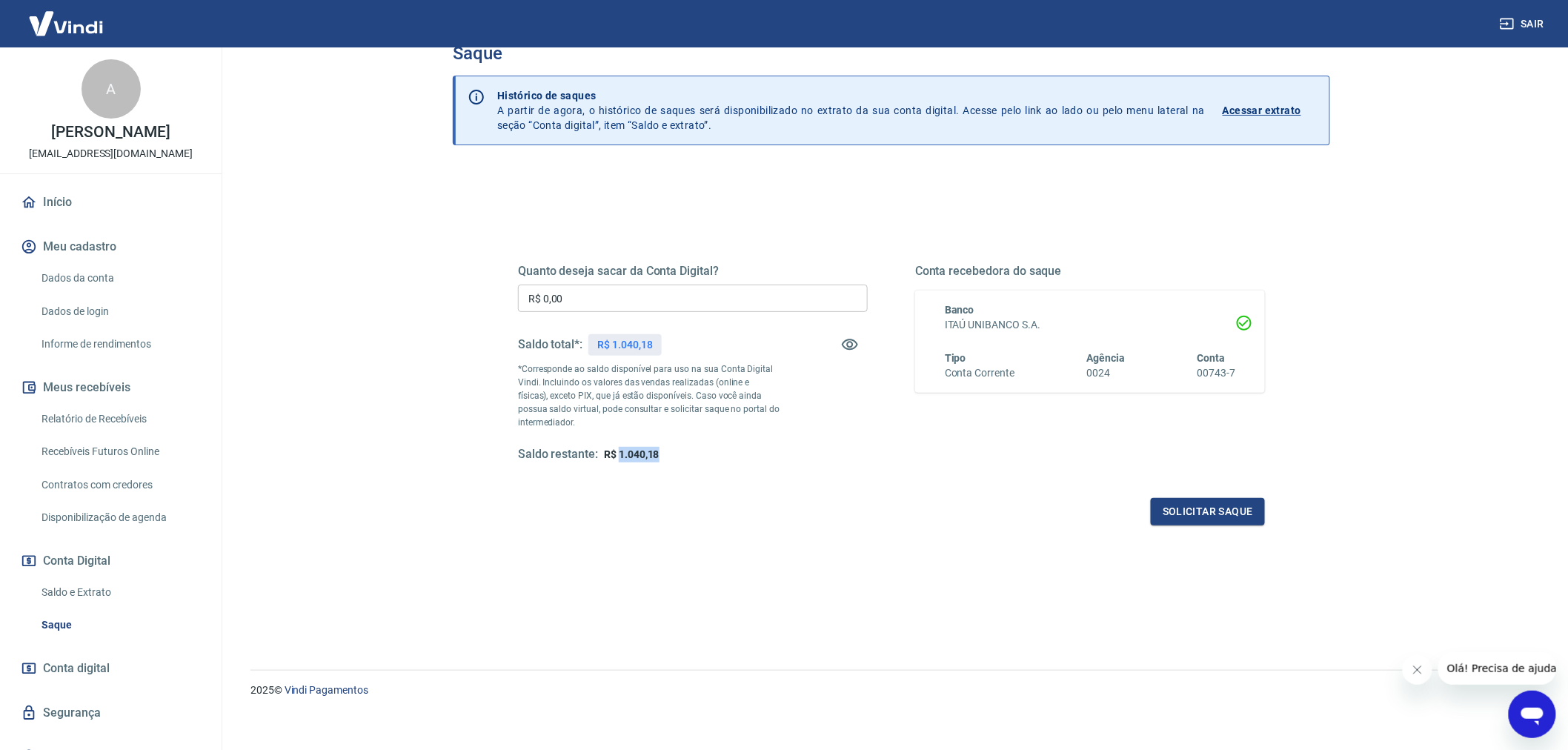
scroll to position [44, 0]
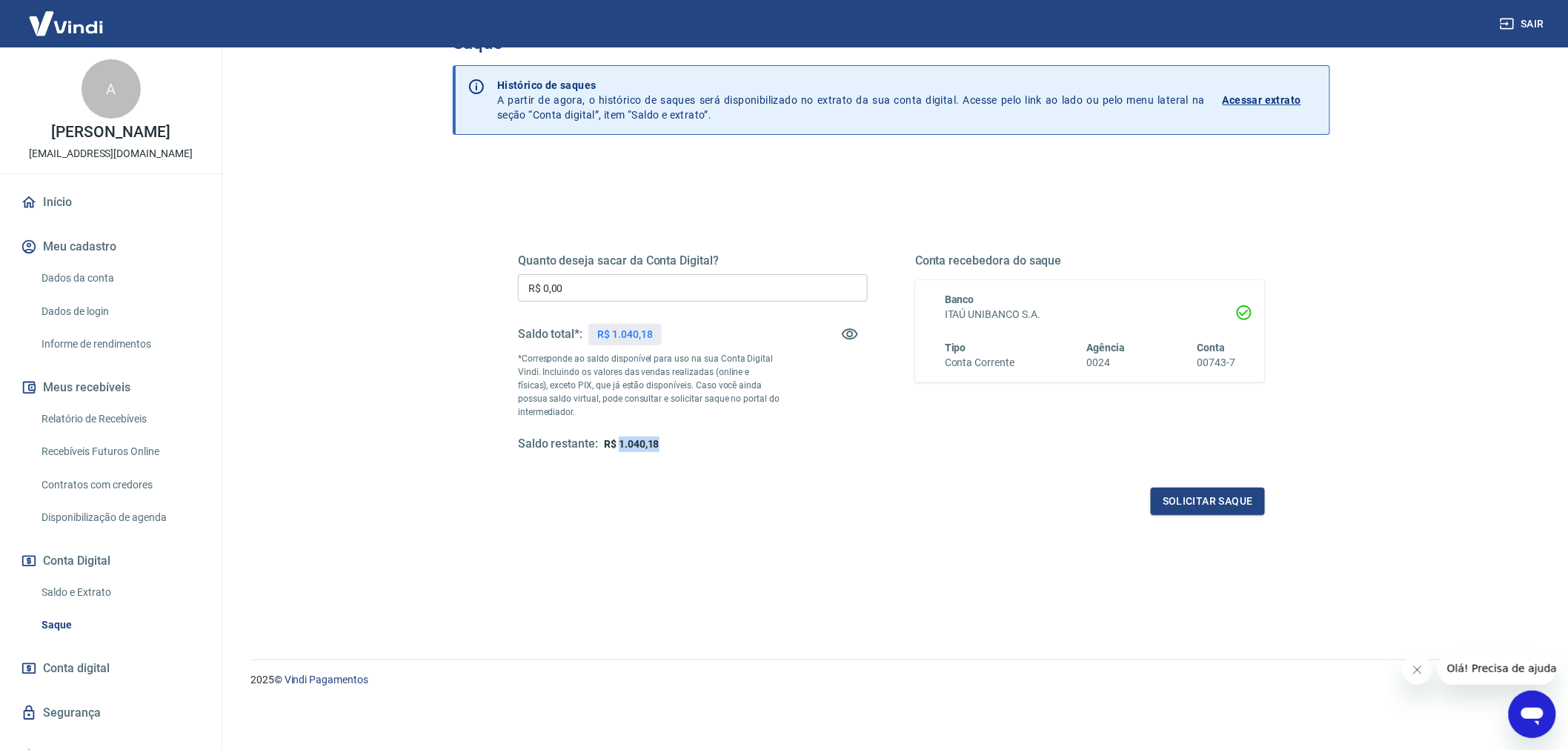
click at [63, 211] on link "Início" at bounding box center [111, 203] width 186 height 33
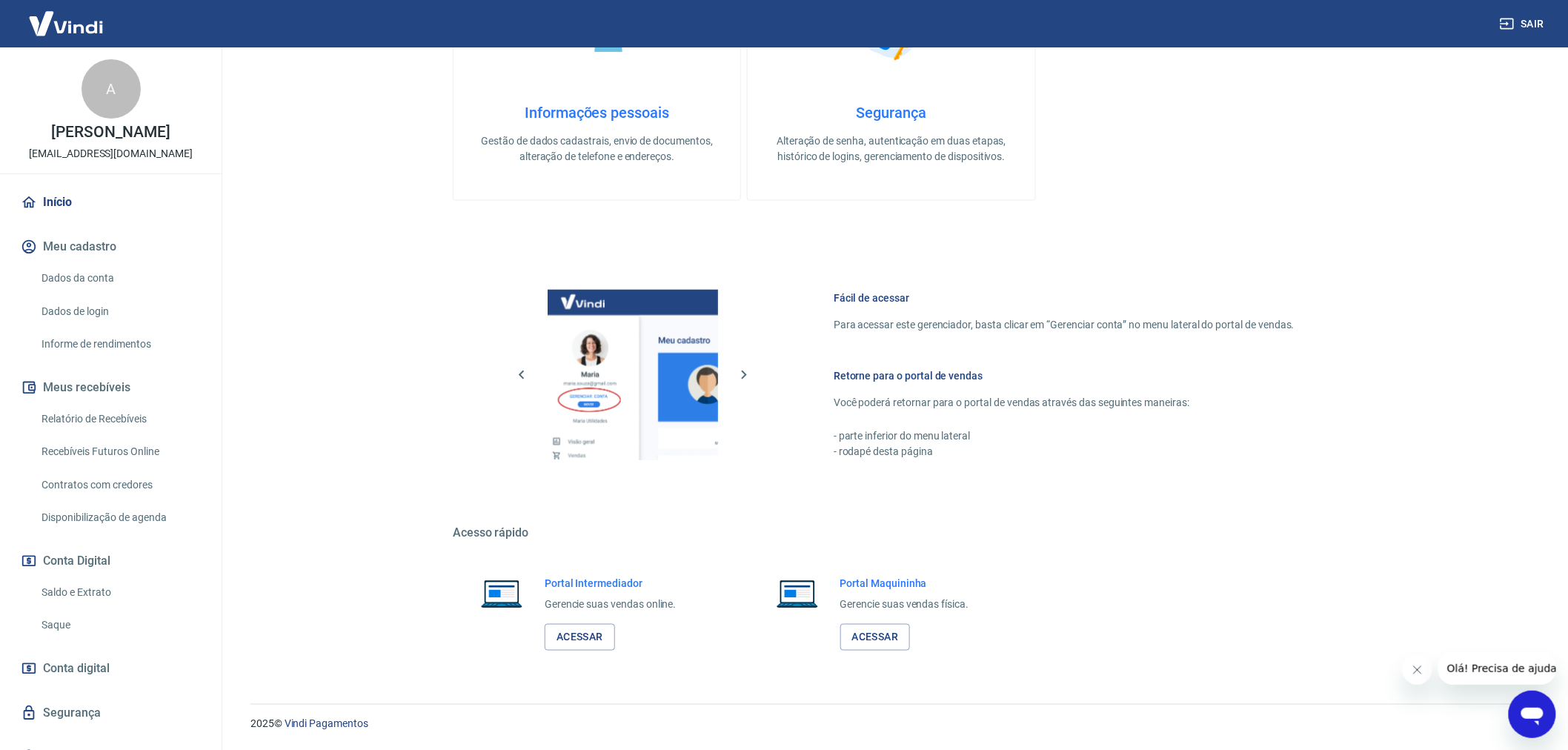
scroll to position [405, 0]
click at [586, 627] on link "Acessar" at bounding box center [579, 638] width 71 height 27
